Goal: Navigation & Orientation: Find specific page/section

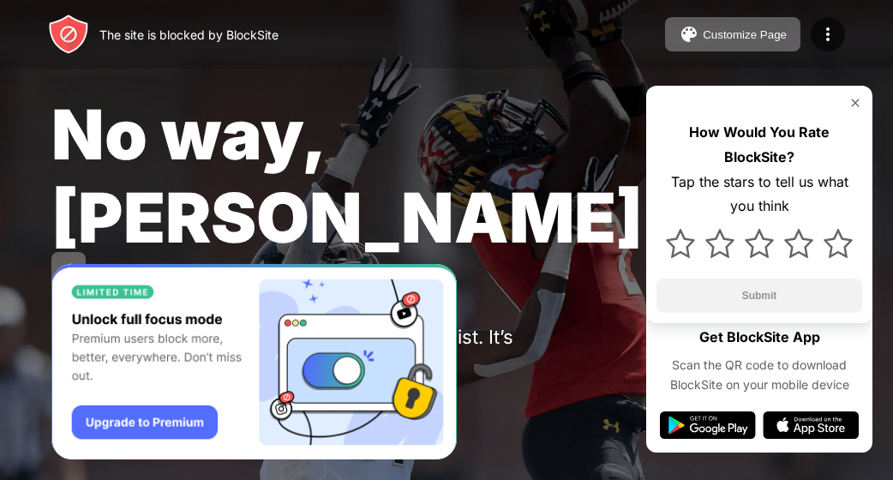
click at [96, 75] on div "No way, [PERSON_NAME]. You put [DOMAIN_NAME] in your Block Sites list. It’s pro…" at bounding box center [446, 257] width 893 height 514
click at [348, 89] on div "No way, [PERSON_NAME]. You put [DOMAIN_NAME] in your Block Sites list. It’s pro…" at bounding box center [446, 257] width 893 height 514
click at [758, 234] on img at bounding box center [758, 243] width 29 height 29
